Goal: Task Accomplishment & Management: Manage account settings

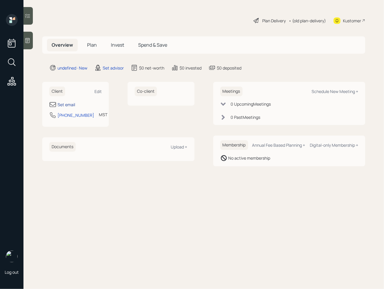
click at [70, 107] on div "Set email" at bounding box center [66, 104] width 18 height 6
select select "America/[GEOGRAPHIC_DATA]"
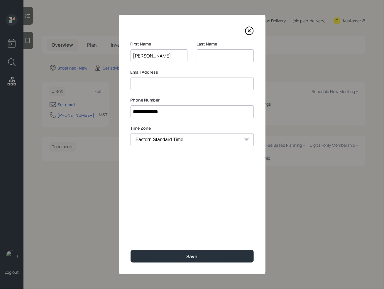
type input "[PERSON_NAME]"
click at [161, 91] on div "**********" at bounding box center [192, 144] width 147 height 259
click at [161, 83] on input at bounding box center [191, 83] width 123 height 13
type input "[EMAIL_ADDRESS][DOMAIN_NAME]"
click at [216, 53] on input at bounding box center [225, 55] width 57 height 13
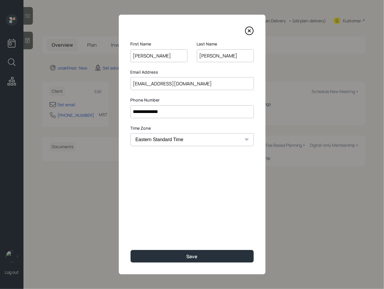
type input "[PERSON_NAME]"
click at [188, 207] on div "**********" at bounding box center [192, 144] width 147 height 259
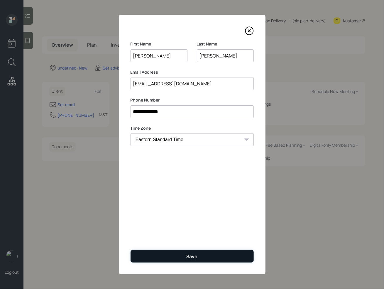
click at [189, 254] on div "Save" at bounding box center [191, 256] width 11 height 6
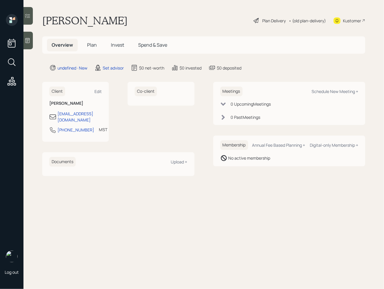
click at [27, 39] on icon at bounding box center [27, 40] width 4 height 5
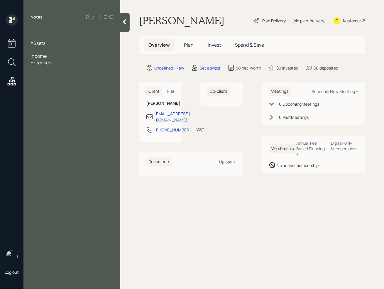
click at [34, 43] on span "ASsets" at bounding box center [37, 43] width 15 height 6
click at [36, 50] on div at bounding box center [71, 49] width 83 height 6
click at [49, 68] on div "Income" at bounding box center [71, 69] width 83 height 6
click at [47, 51] on div "403b" at bounding box center [71, 49] width 83 height 6
click at [48, 54] on div "401k" at bounding box center [71, 56] width 83 height 6
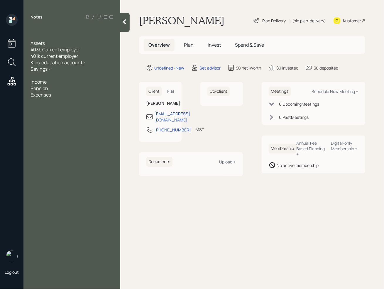
click at [89, 66] on div "Savings -" at bounding box center [71, 69] width 83 height 6
click at [89, 64] on div "Kids' education account -" at bounding box center [71, 62] width 83 height 6
click at [56, 74] on div at bounding box center [71, 75] width 83 height 6
click at [60, 69] on div "Savings -" at bounding box center [71, 69] width 83 height 6
click at [85, 47] on div "403b Current employer" at bounding box center [71, 49] width 83 height 6
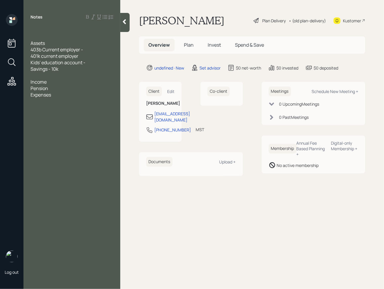
click at [86, 54] on div "401k current employer" at bounding box center [71, 56] width 83 height 6
click at [74, 68] on div "Savings - 10k" at bounding box center [71, 69] width 83 height 6
click at [56, 70] on span "Savings - 10k" at bounding box center [44, 69] width 28 height 6
click at [48, 73] on div at bounding box center [71, 75] width 83 height 6
click at [38, 35] on div at bounding box center [71, 36] width 83 height 6
